Goal: Contribute content

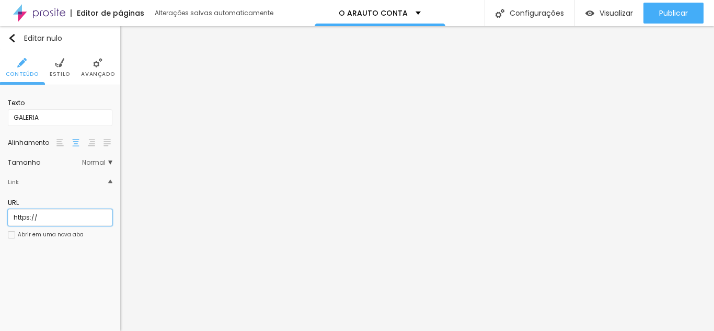
drag, startPoint x: 80, startPoint y: 222, endPoint x: 0, endPoint y: 221, distance: 80.0
click at [0, 221] on div "Texto [GEOGRAPHIC_DATA] Link URL https:// Abrir em uma nova aba" at bounding box center [60, 172] width 120 height 174
paste input "[URL][DOMAIN_NAME]"
type input "[URL][DOMAIN_NAME]"
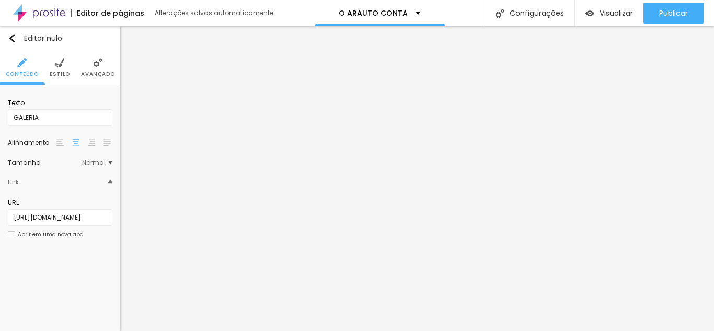
click at [11, 234] on div at bounding box center [11, 234] width 7 height 7
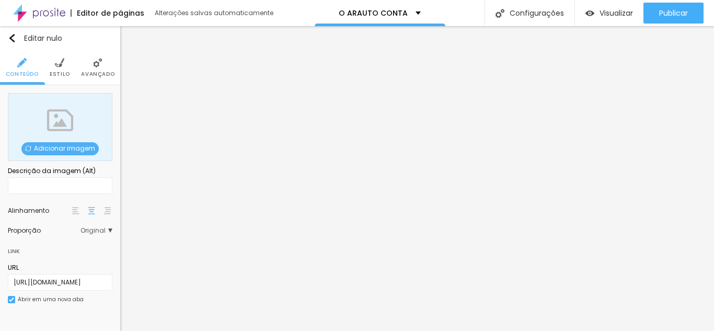
click at [53, 148] on font "Adicionar imagem" at bounding box center [64, 148] width 61 height 9
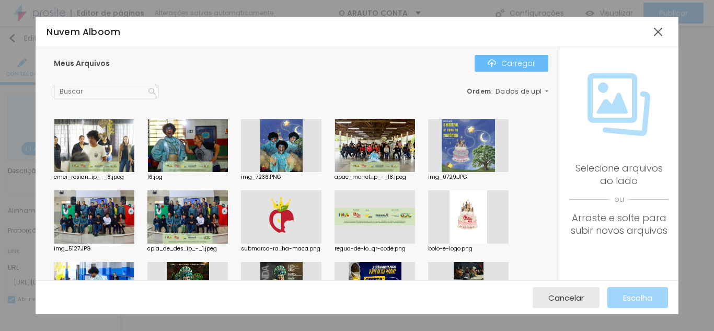
click at [528, 67] on font "Carregar" at bounding box center [518, 63] width 34 height 10
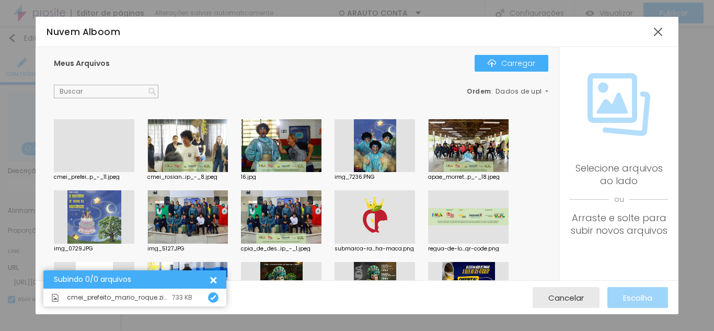
click at [78, 172] on div at bounding box center [94, 172] width 81 height 0
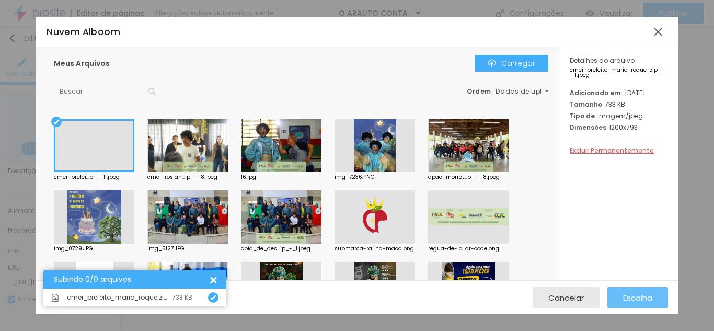
click at [629, 295] on font "Escolha" at bounding box center [637, 297] width 29 height 11
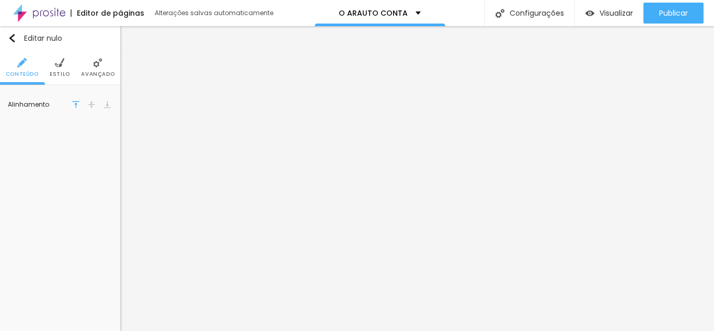
click at [93, 66] on img at bounding box center [97, 62] width 9 height 9
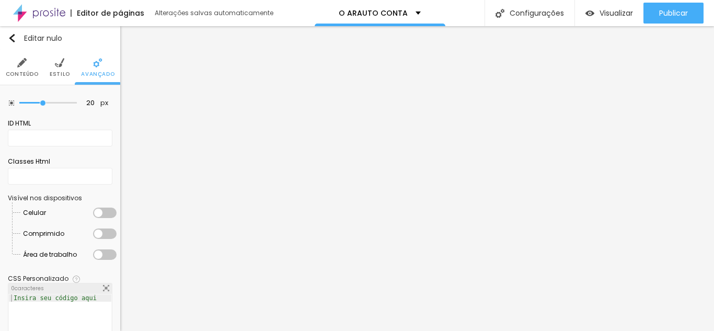
click at [102, 215] on div at bounding box center [105, 213] width 24 height 10
click at [104, 233] on div at bounding box center [105, 233] width 24 height 10
click at [104, 251] on div at bounding box center [105, 254] width 24 height 10
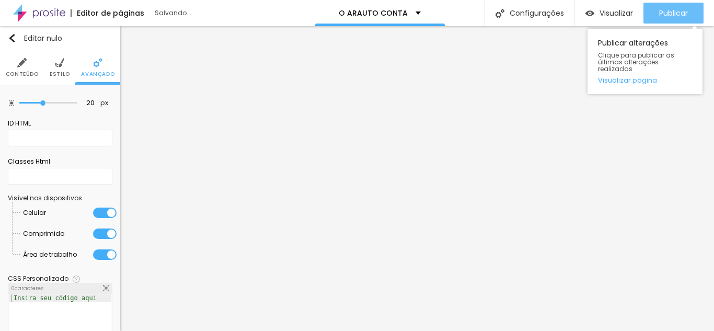
click at [669, 16] on font "Publicar" at bounding box center [673, 13] width 29 height 10
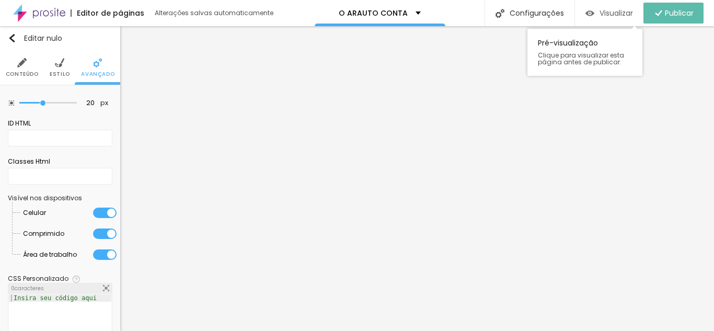
click at [611, 12] on font "Visualizar" at bounding box center [616, 13] width 33 height 10
